Goal: Use online tool/utility: Utilize a website feature to perform a specific function

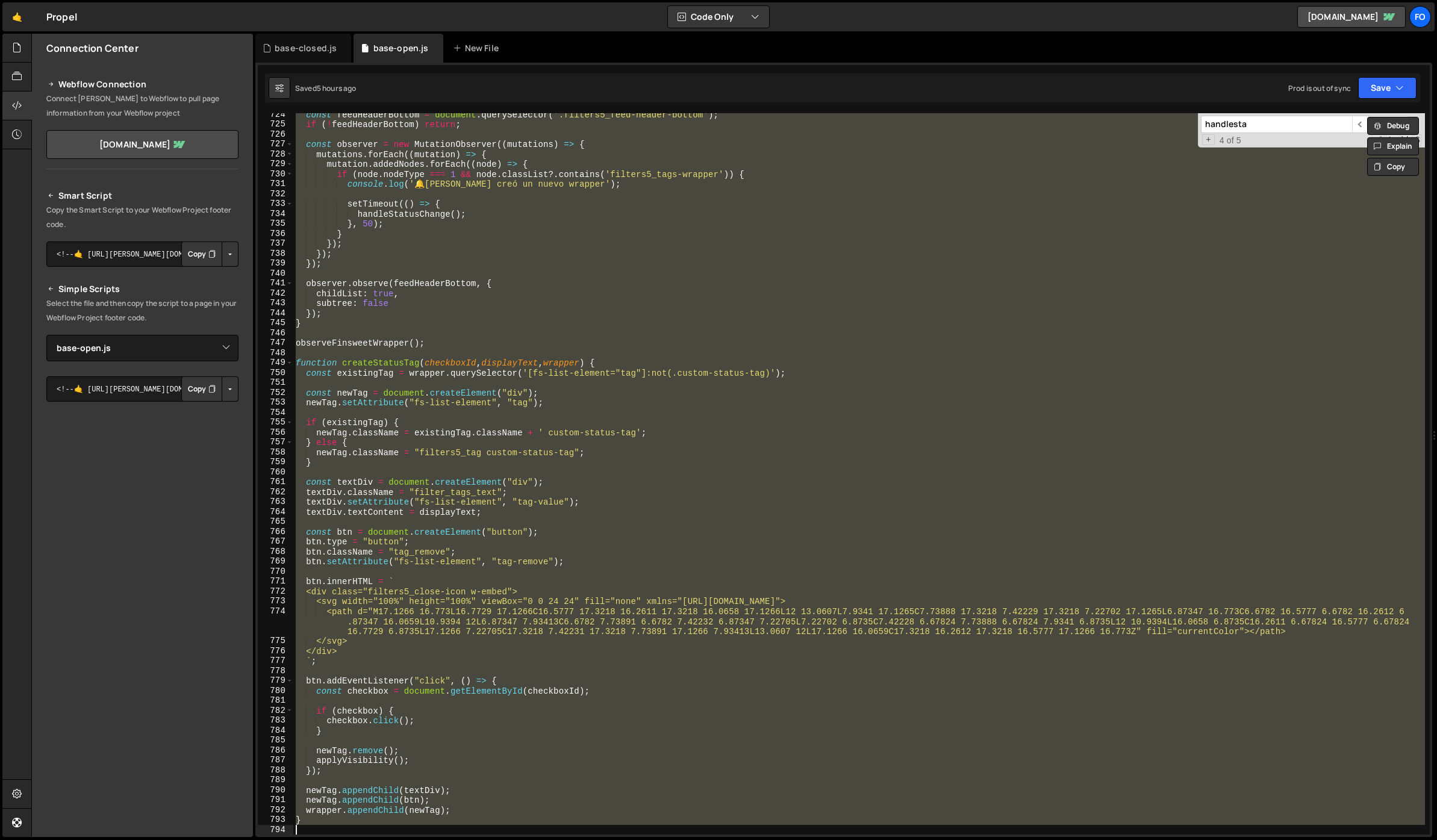
select select "47186"
click at [486, 286] on div "const feedHeaderBottom = document . querySelector ( '.filters5_feed-header-bott…" at bounding box center [859, 474] width 1132 height 722
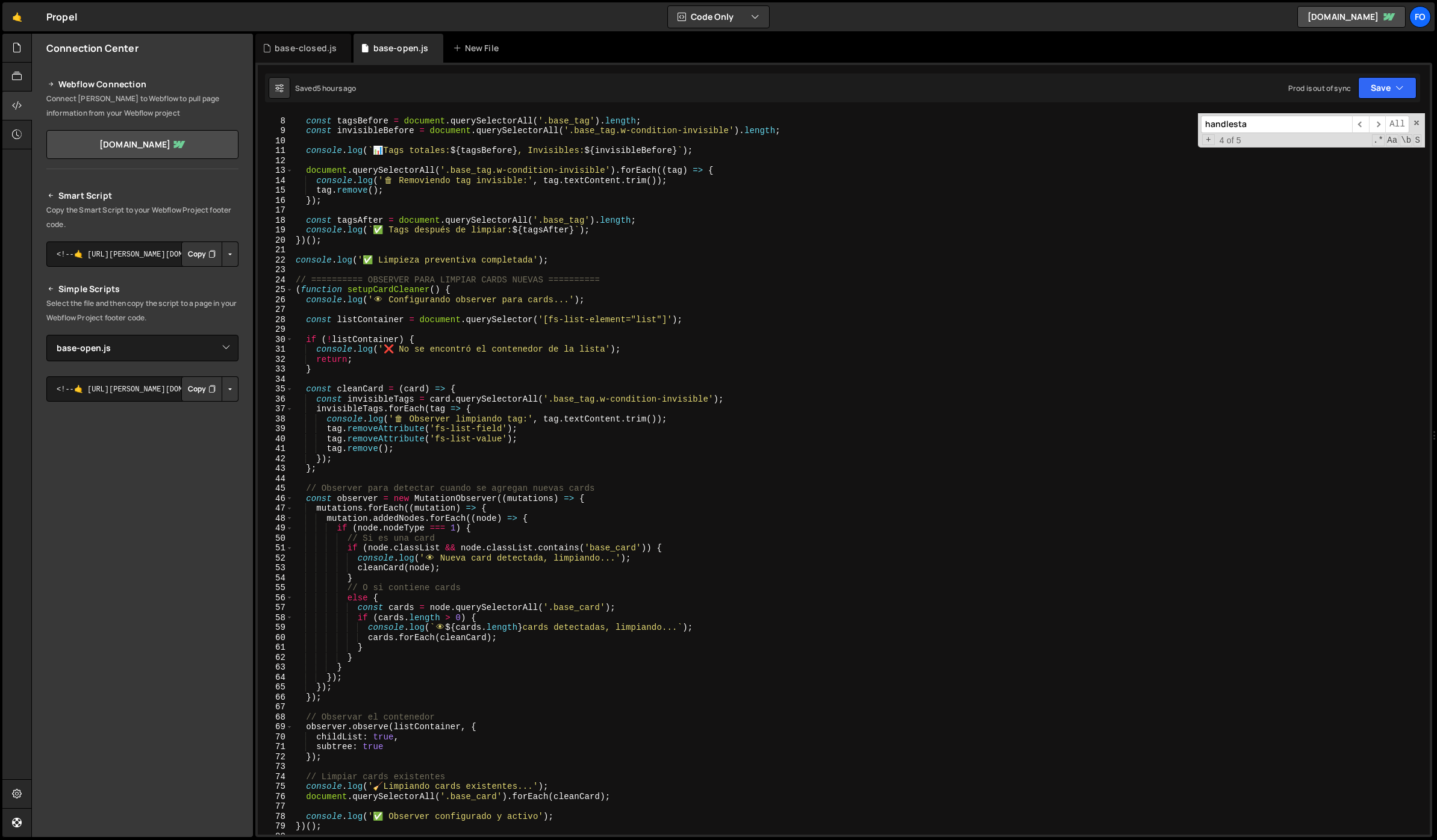
scroll to position [0, 0]
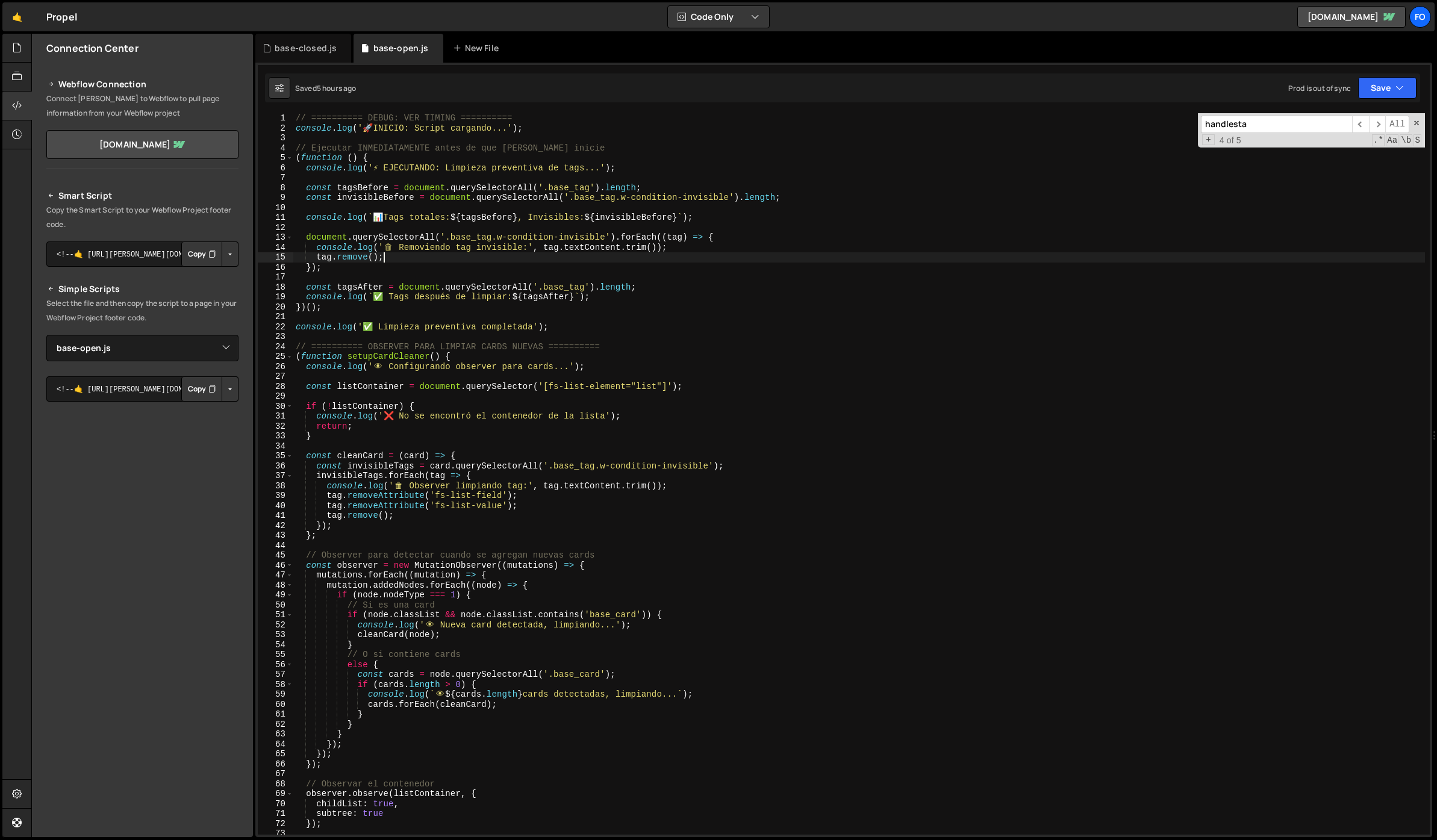
click at [1018, 254] on div "// ========== DEBUG: VER TIMING ========== console . log ( ' 🚀 INICIO: Script c…" at bounding box center [859, 484] width 1132 height 742
type textarea "}"
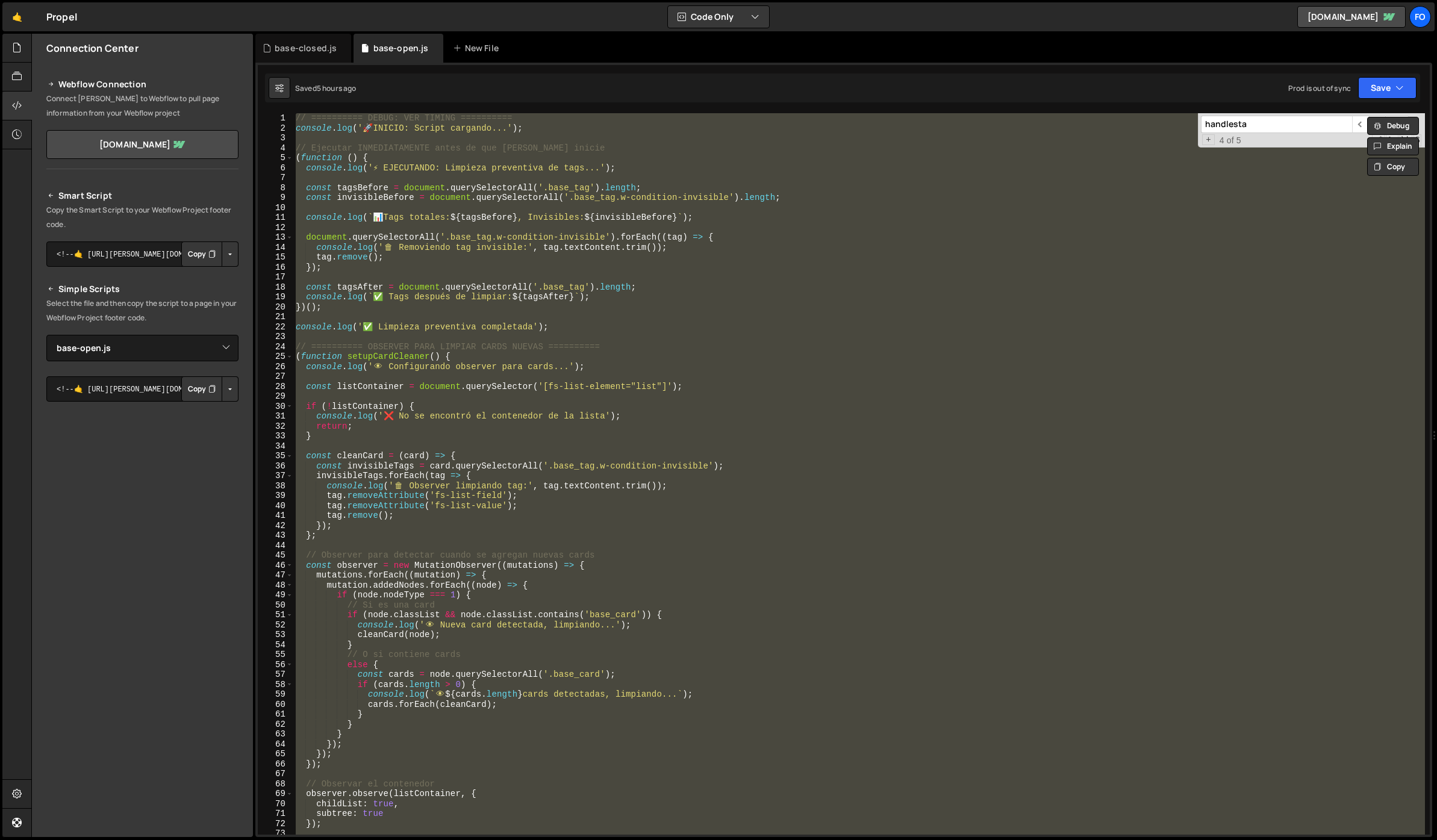
paste textarea
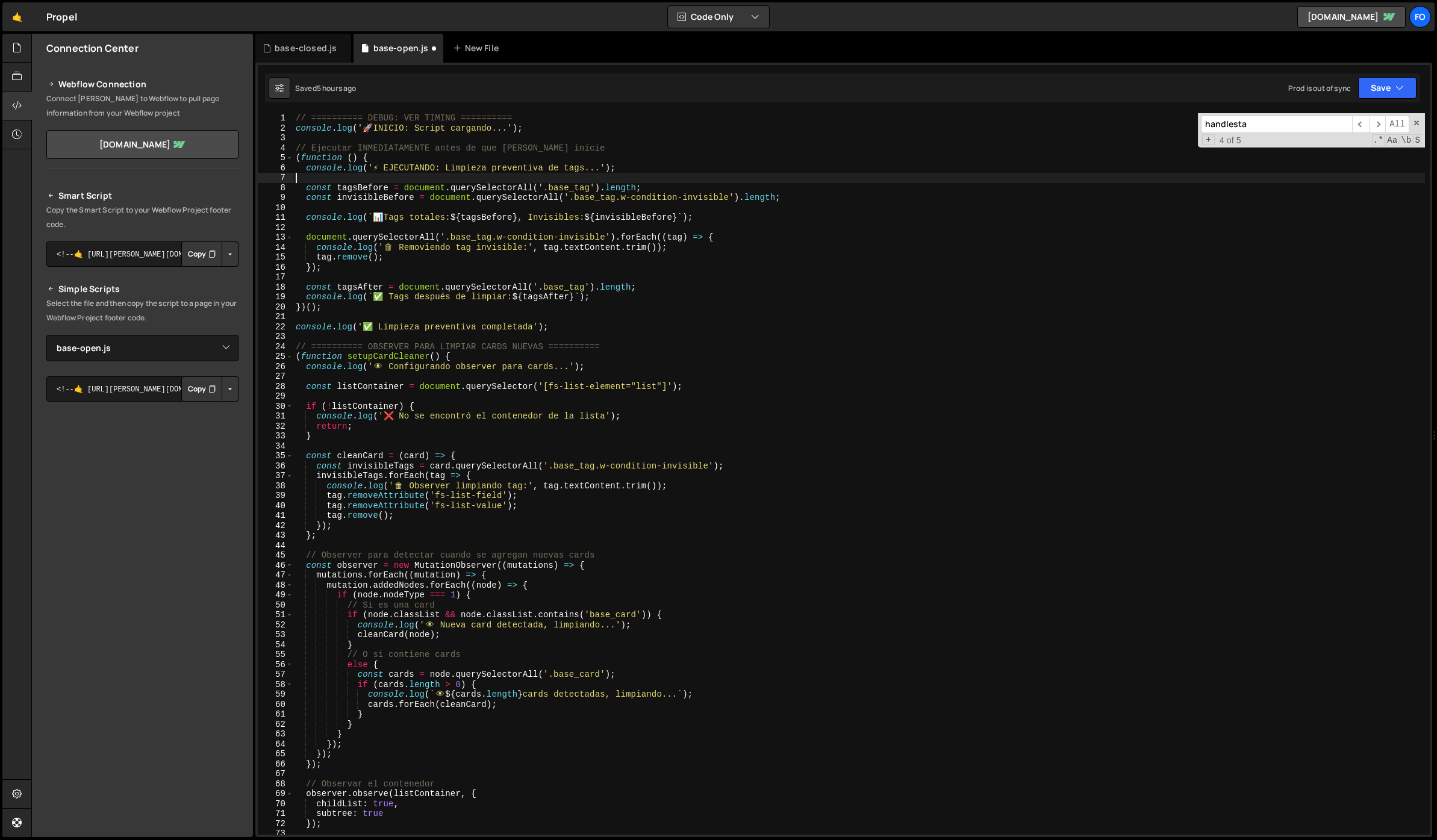
click at [652, 181] on div "// ========== DEBUG: VER TIMING ========== console . log ( ' 🚀 INICIO: Script c…" at bounding box center [859, 484] width 1132 height 742
click at [644, 169] on div "// ========== DEBUG: VER TIMING ========== console . log ( ' 🚀 INICIO: Script c…" at bounding box center [859, 484] width 1132 height 742
click at [795, 198] on div "// ========== DEBUG: VER TIMING ========== console . log ( ' 🚀 INICIO: Script c…" at bounding box center [859, 484] width 1132 height 742
drag, startPoint x: 731, startPoint y: 198, endPoint x: 578, endPoint y: 198, distance: 153.0
click at [578, 198] on div "// ========== DEBUG: VER TIMING ========== console . log ( ' 🚀 INICIO: Script c…" at bounding box center [859, 484] width 1132 height 742
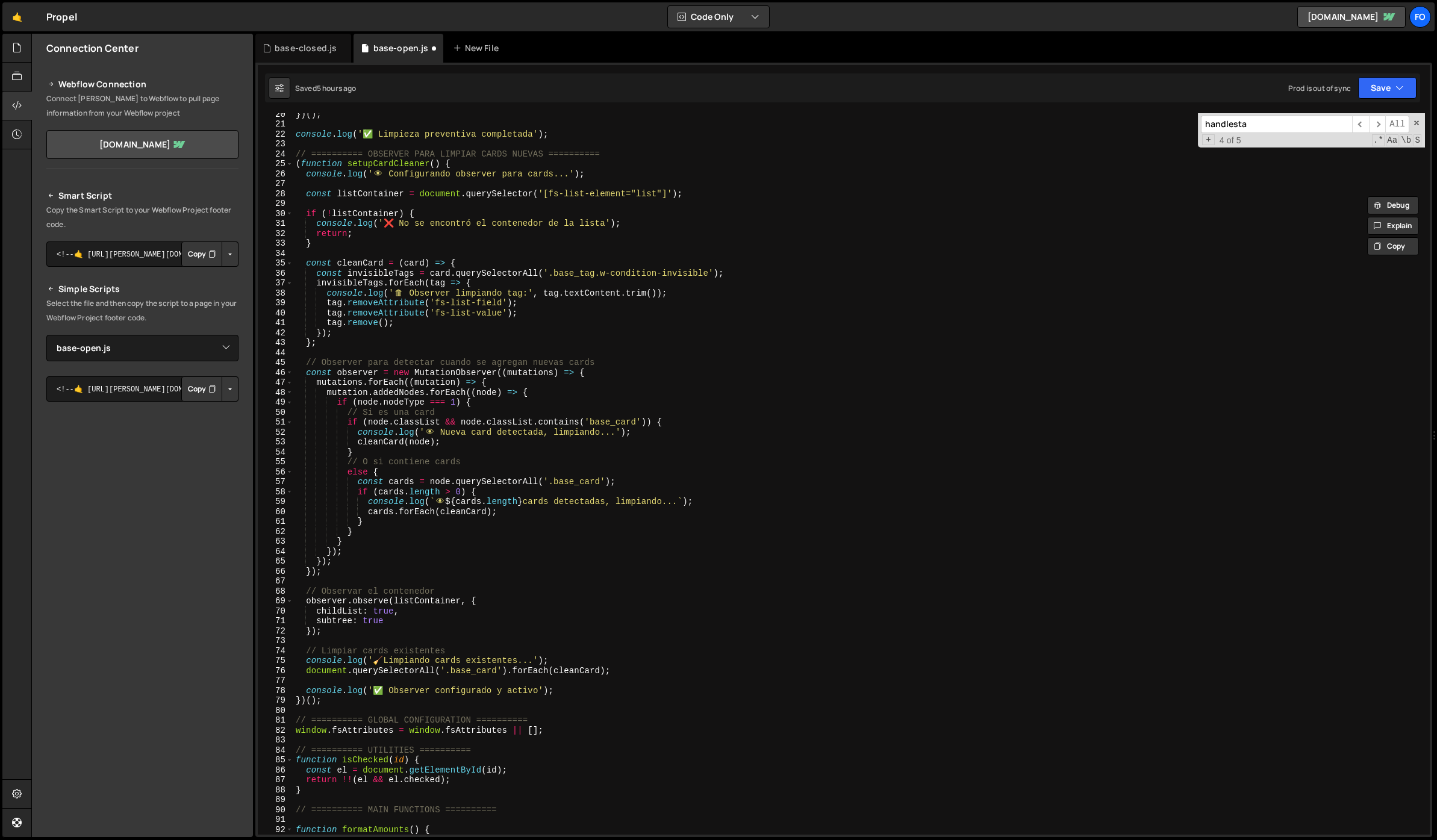
scroll to position [194, 0]
click at [1011, 306] on div "}) ( ) ; console . log ( '✅ Limpieza preventiva completada' ) ; // ========== O…" at bounding box center [859, 479] width 1132 height 742
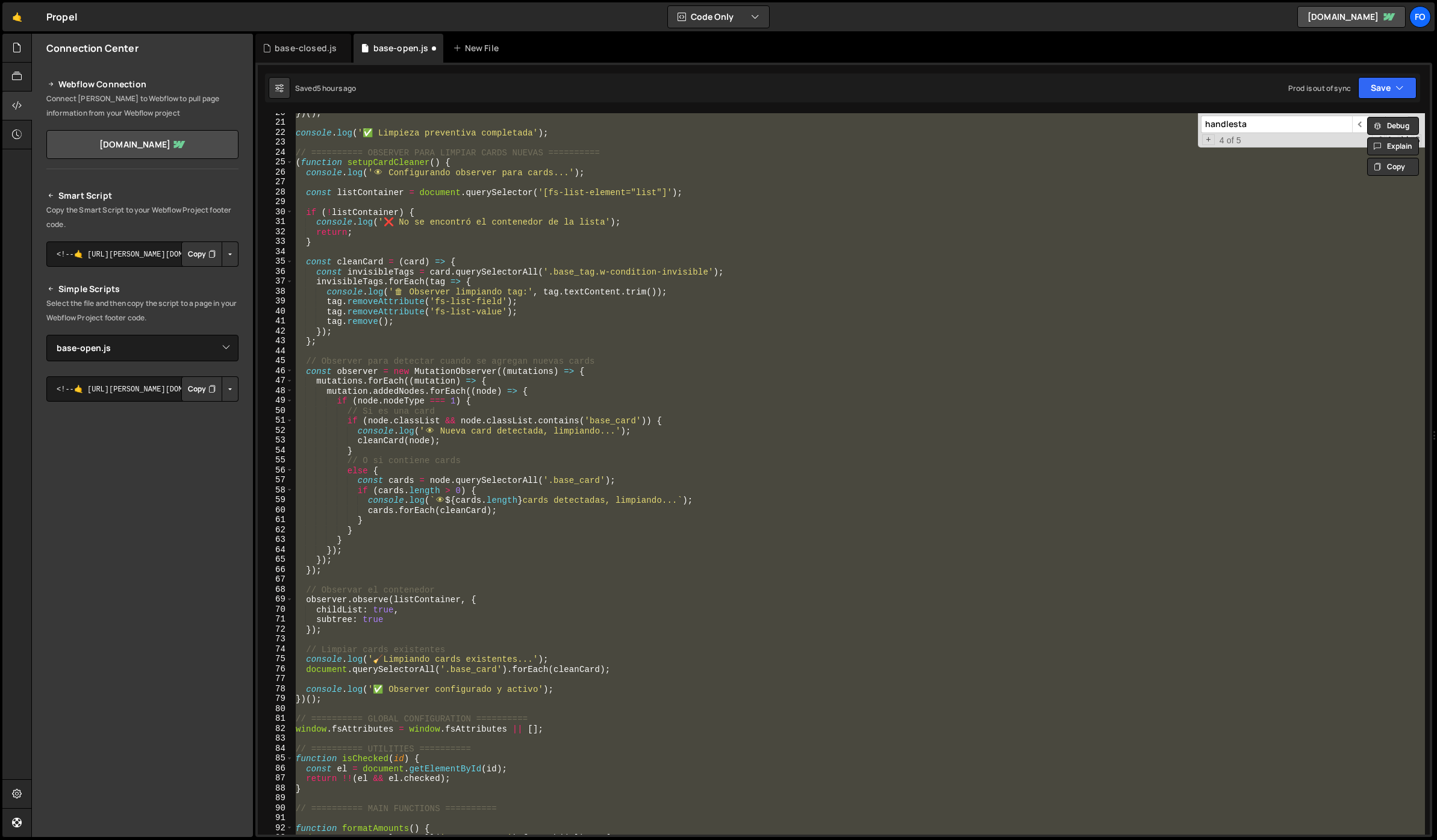
paste textarea "ase_tag.w-condition-invisible"
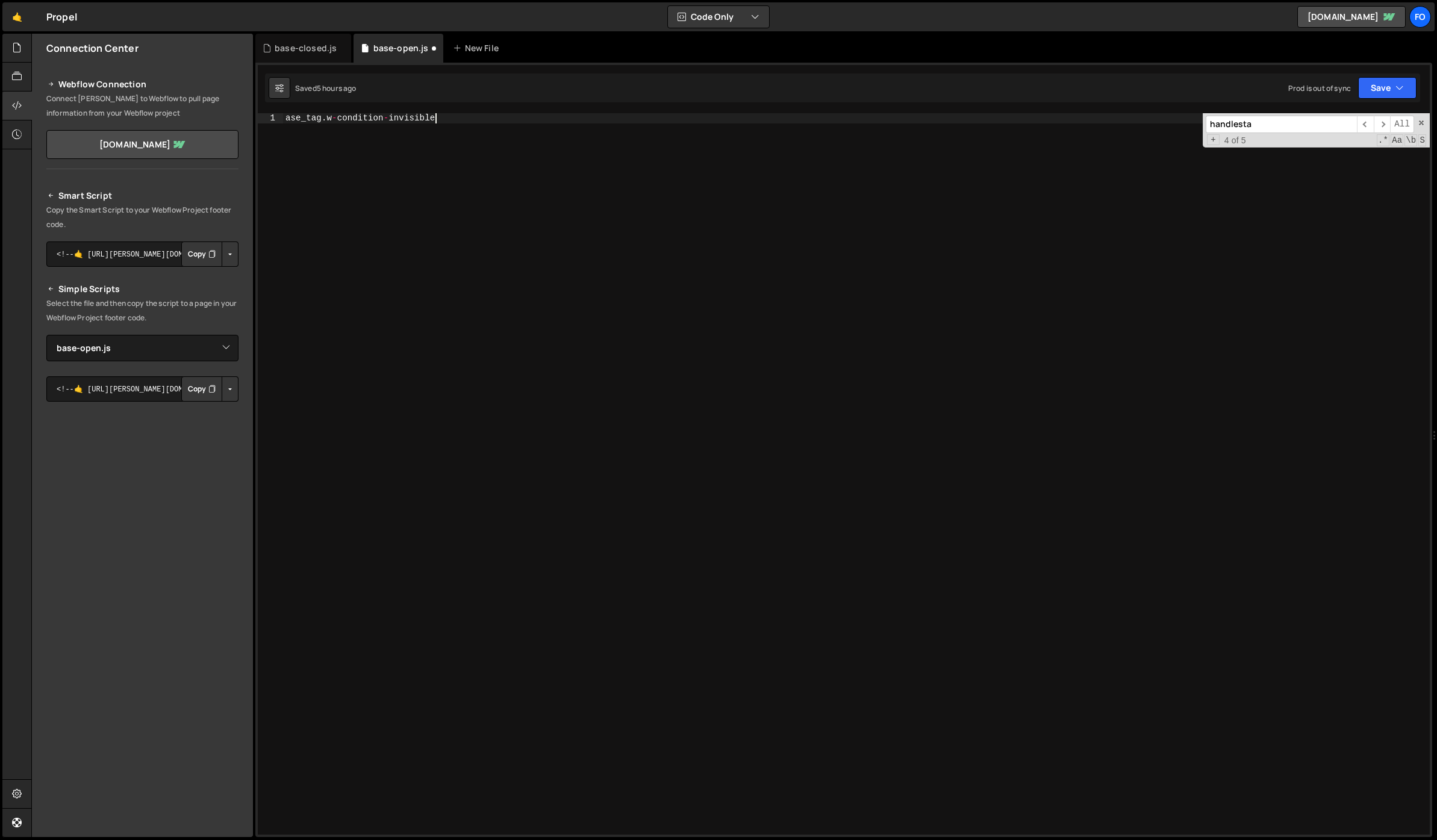
click at [881, 228] on div "ase_tag . w - condition - invisible" at bounding box center [857, 484] width 1147 height 742
paste textarea "updateButtonState();"
type textarea "updateButtonState();"
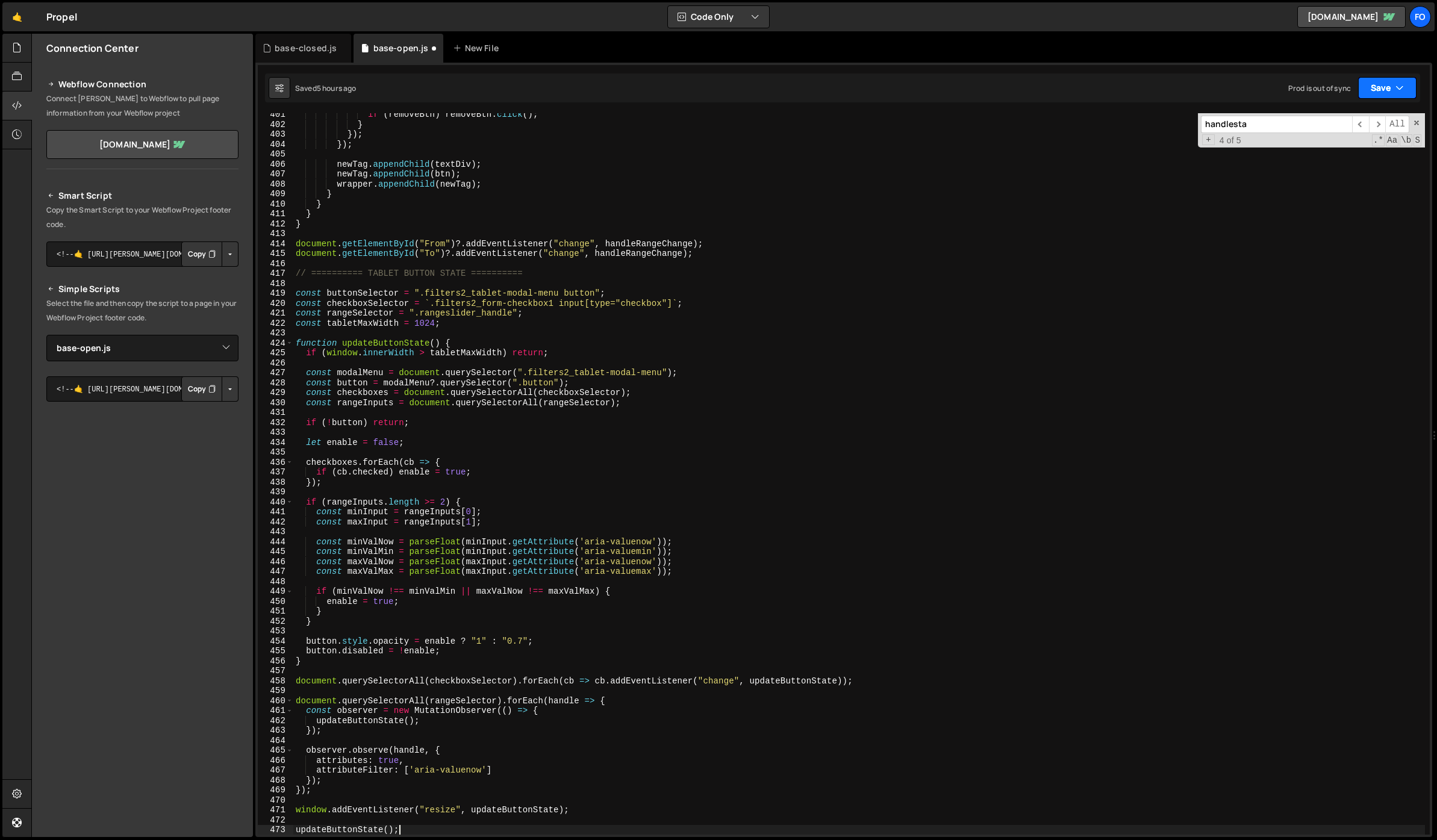
click at [1366, 86] on button "Save" at bounding box center [1388, 88] width 58 height 22
click at [1344, 113] on div "Save to Staging S" at bounding box center [1347, 117] width 125 height 12
